Goal: Go to known website: Access a specific website the user already knows

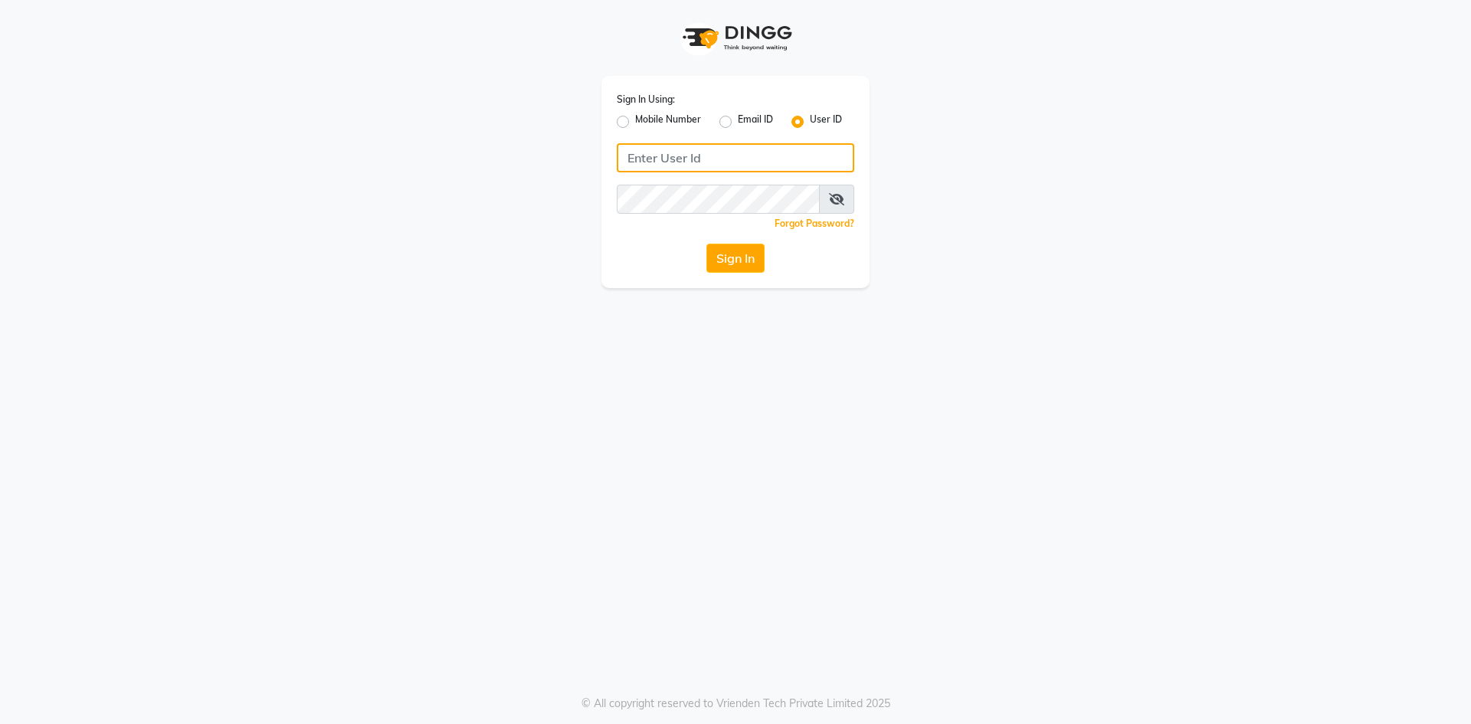
click at [641, 149] on input "Username" at bounding box center [736, 157] width 238 height 29
type input "Revivalstudio"
click at [739, 256] on button "Sign In" at bounding box center [735, 258] width 58 height 29
